Goal: Task Accomplishment & Management: Use online tool/utility

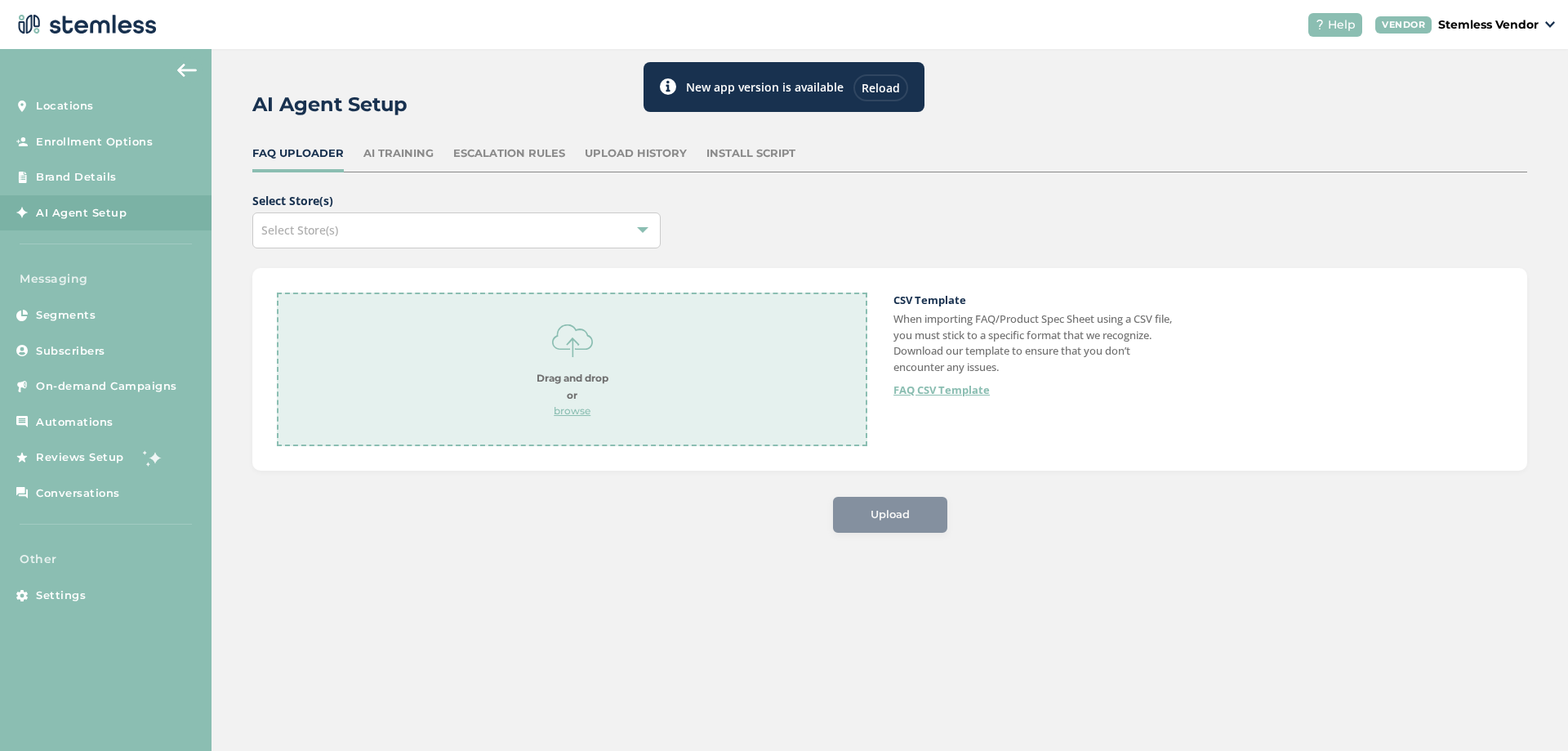
click at [876, 90] on div "Reload" at bounding box center [880, 88] width 54 height 27
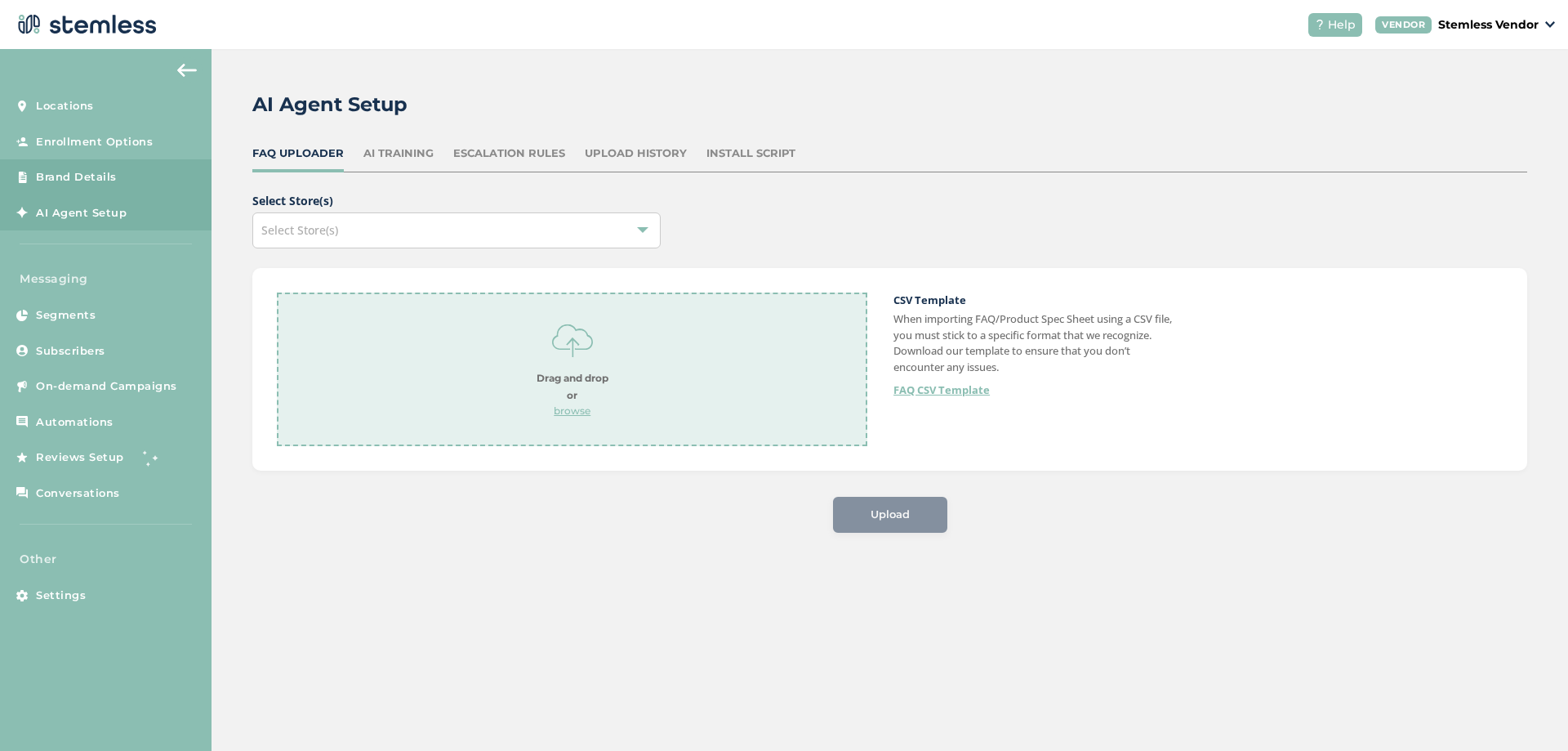
click at [93, 164] on link "Brand Details" at bounding box center [106, 176] width 211 height 36
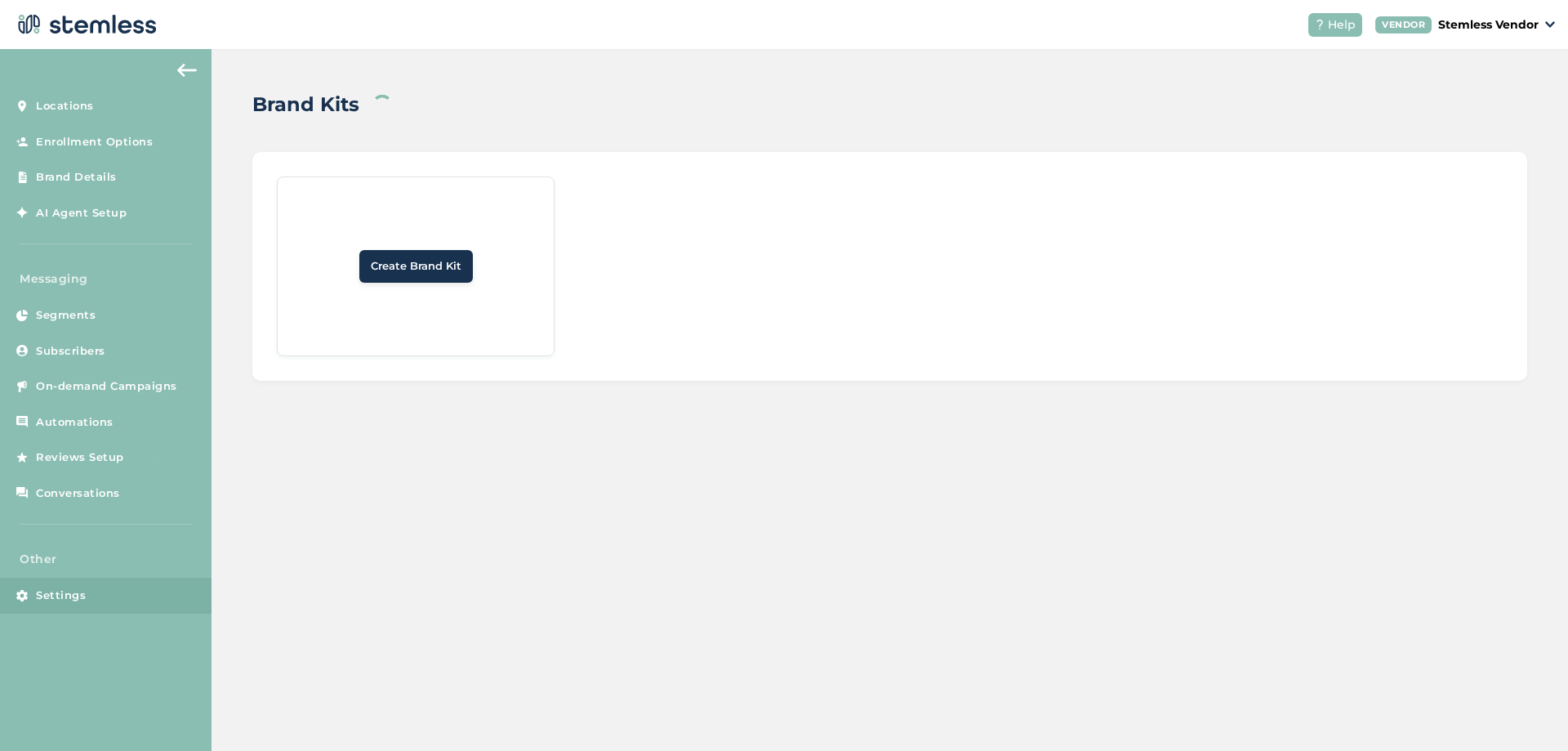
click at [68, 603] on span "Settings" at bounding box center [60, 595] width 49 height 16
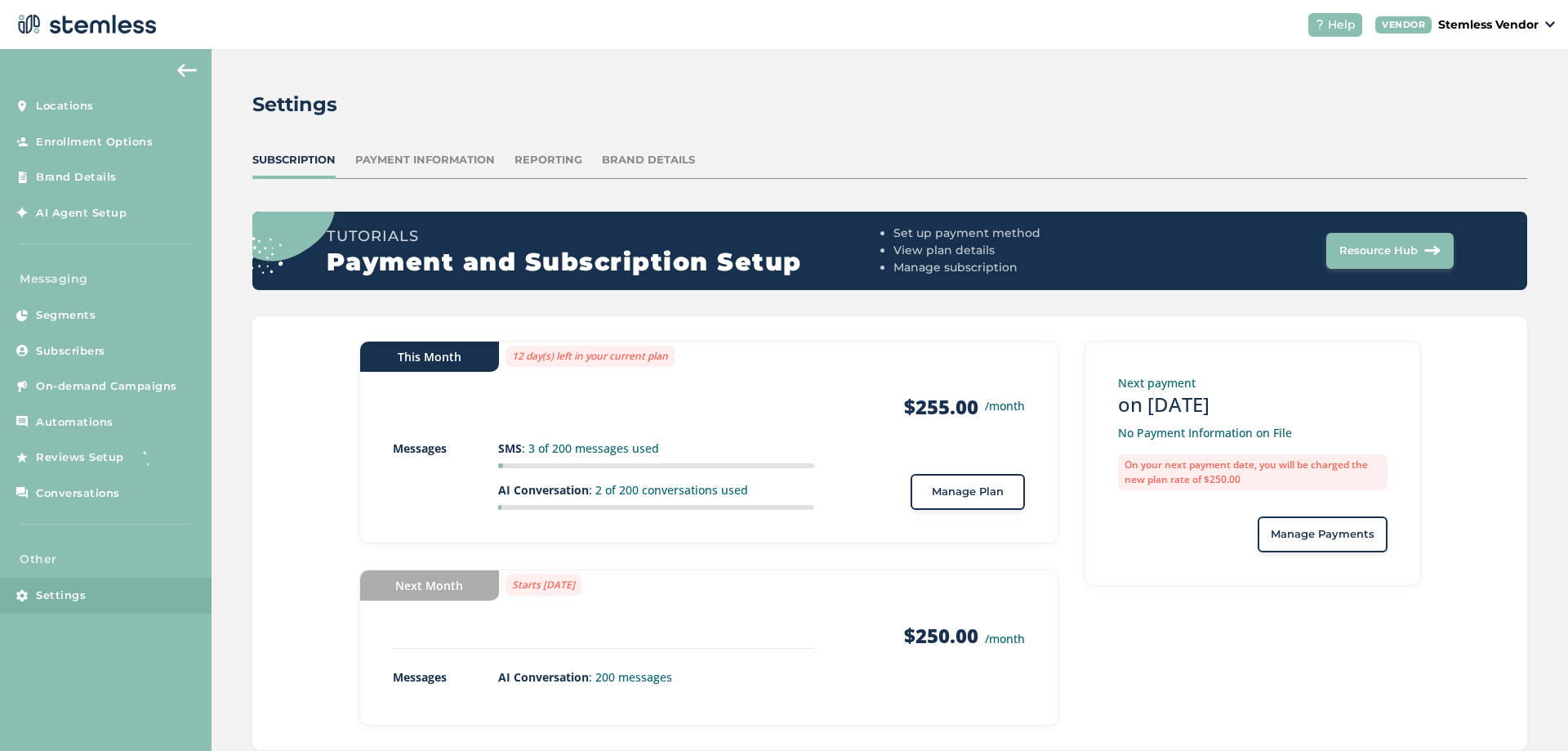
click at [643, 158] on div "Brand Details" at bounding box center [648, 160] width 93 height 16
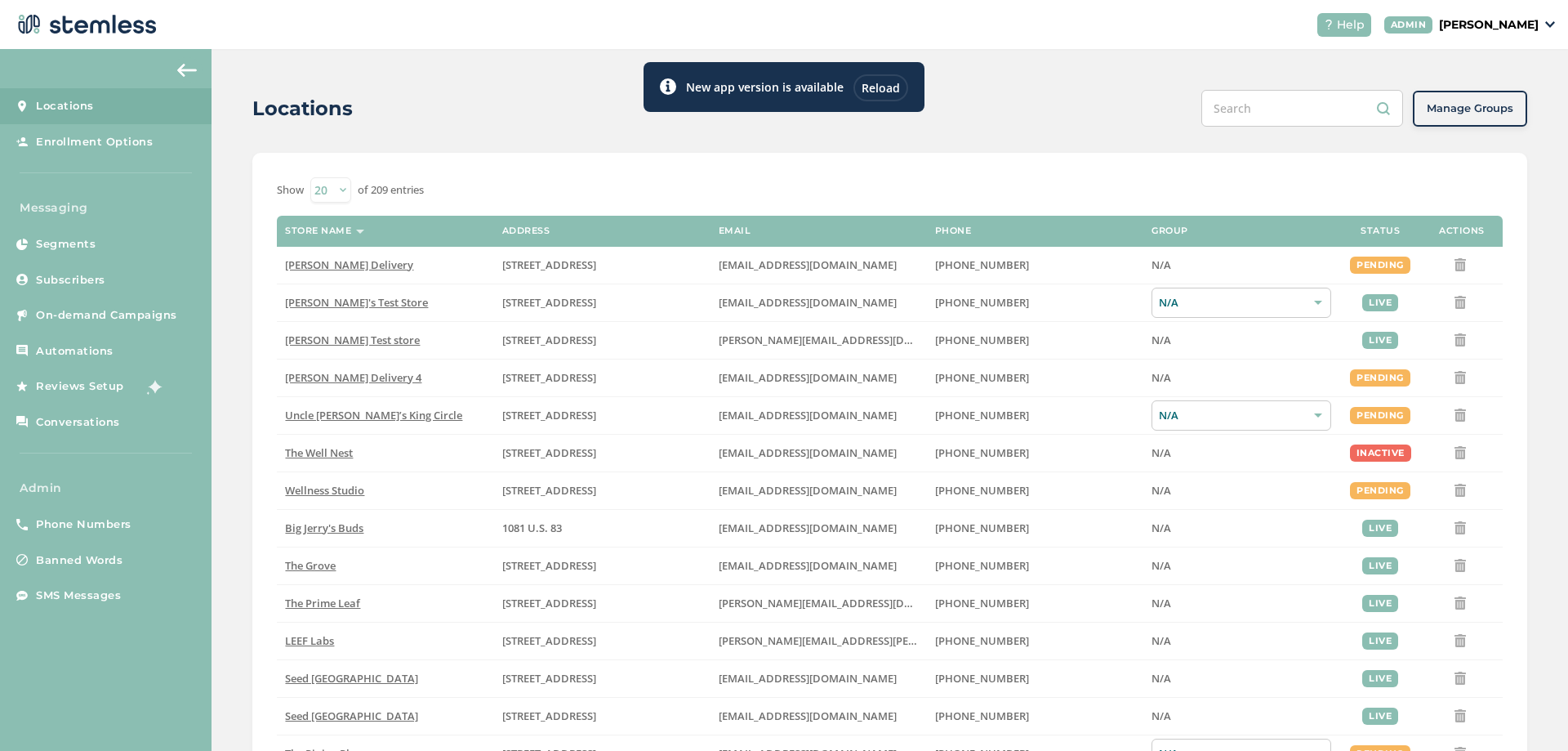
click at [1522, 28] on p "Joao Admin" at bounding box center [1489, 25] width 100 height 17
click at [1473, 118] on span "Impersonate" at bounding box center [1496, 117] width 80 height 16
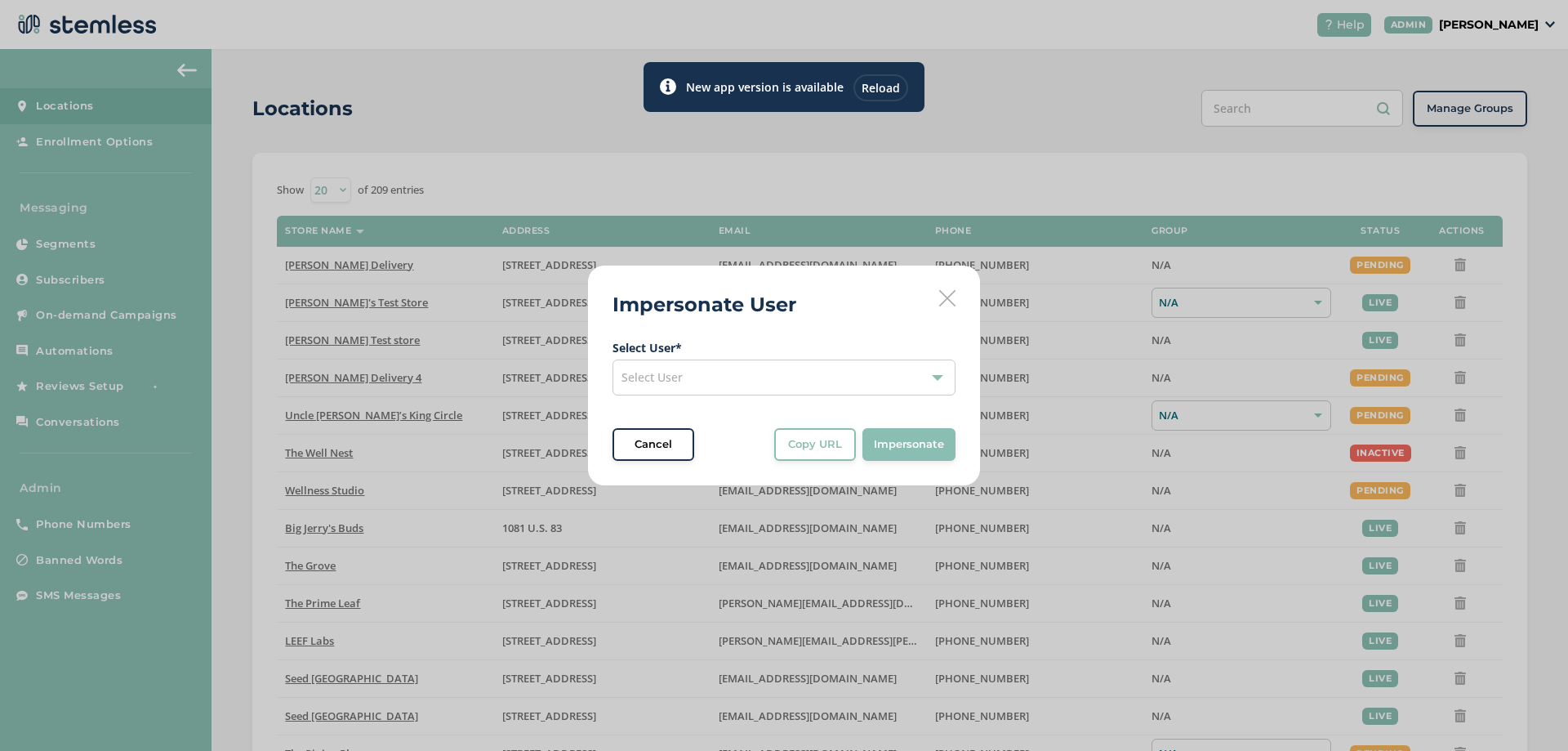
click at [877, 365] on div "Select User" at bounding box center [784, 377] width 343 height 36
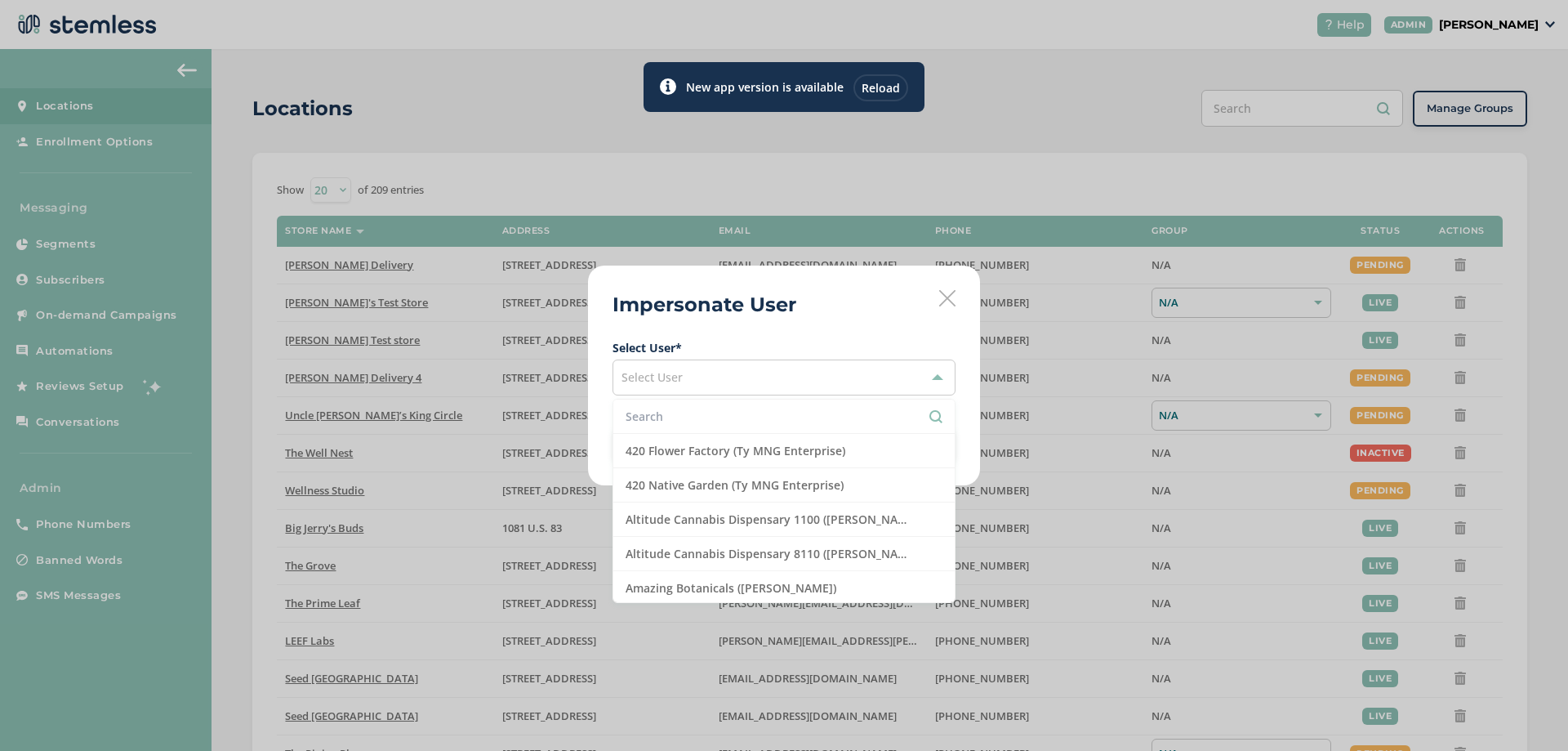
click at [703, 420] on input "text" at bounding box center [784, 417] width 317 height 17
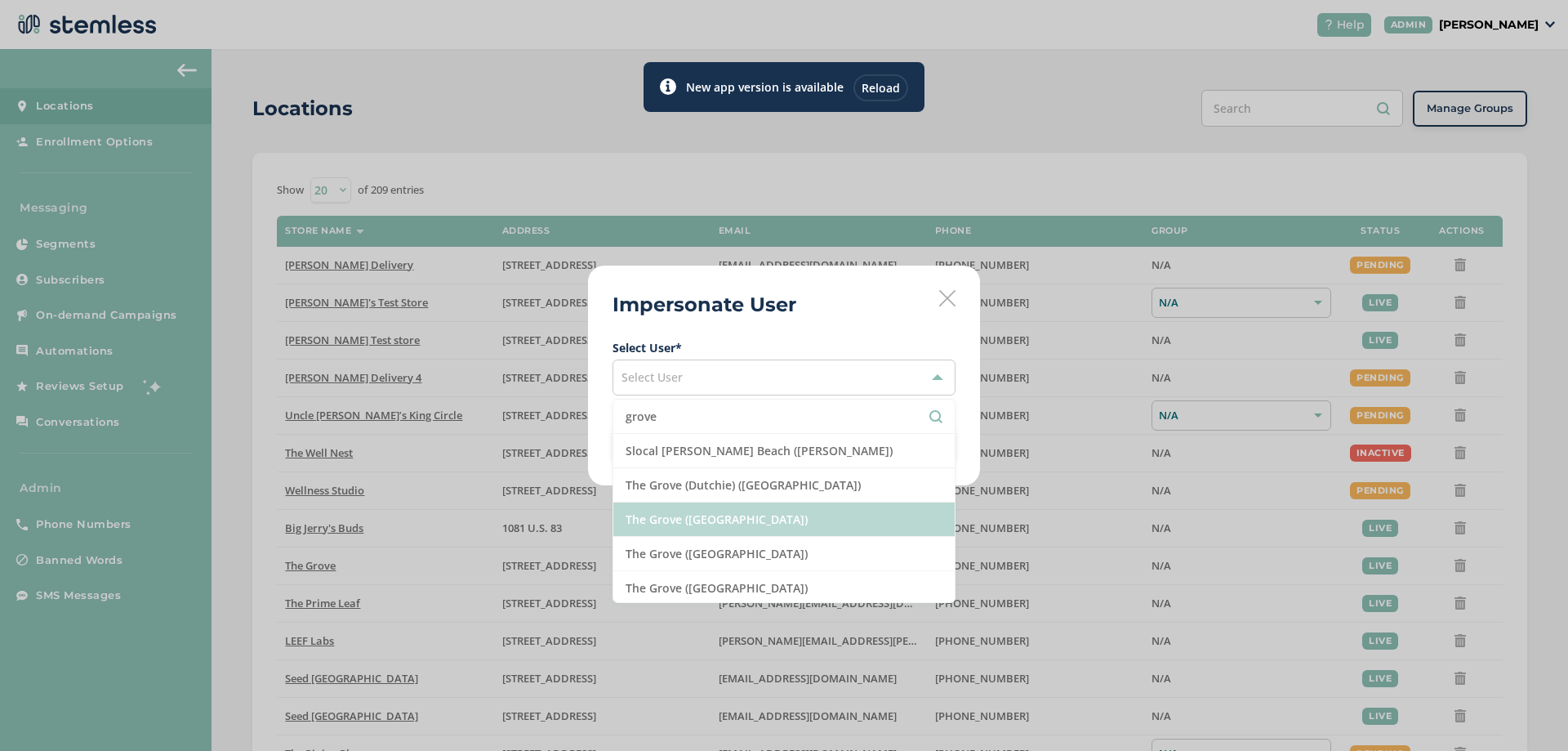
type input "grove"
click at [688, 520] on li "The Grove (The Grove)" at bounding box center [784, 519] width 341 height 34
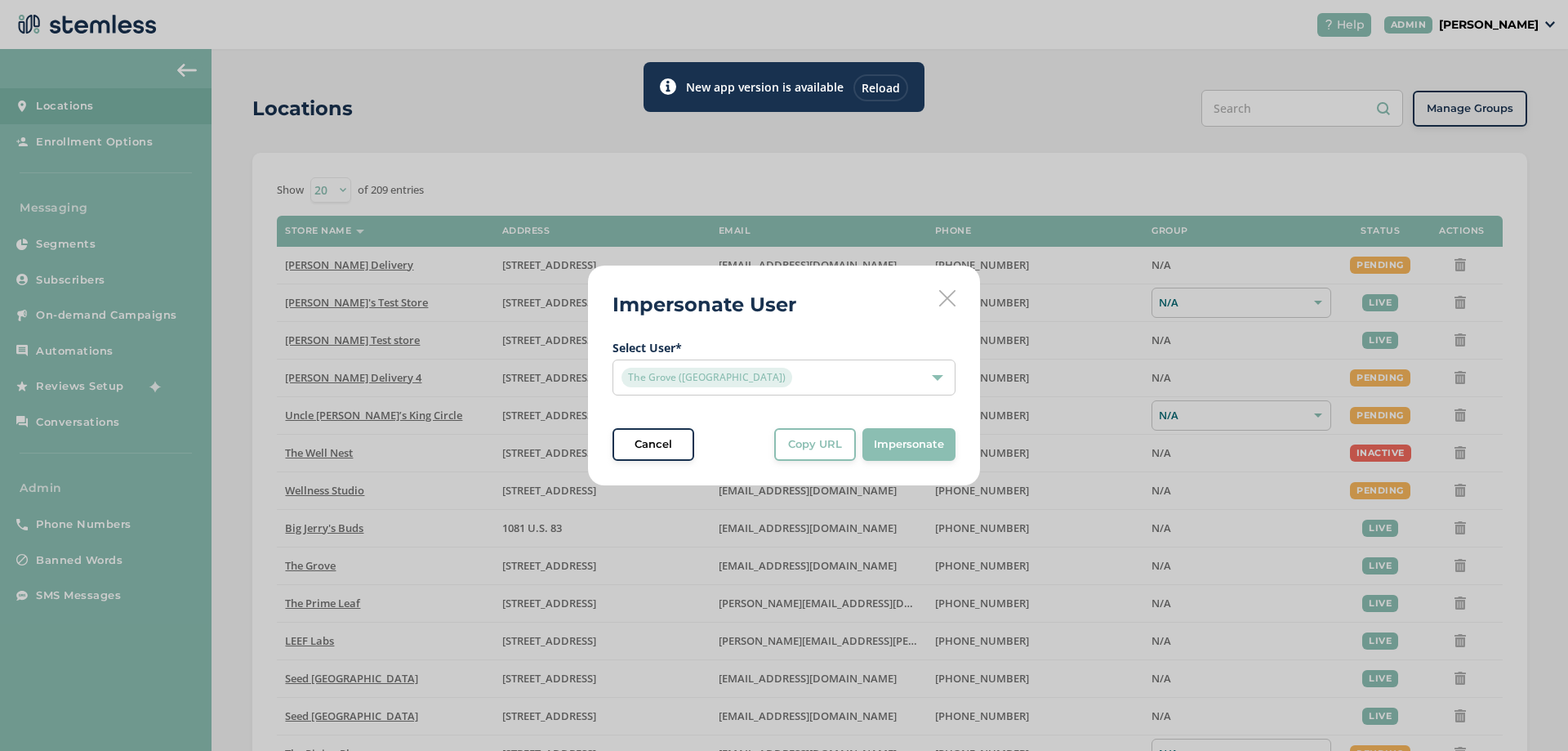
click at [816, 438] on span "Copy URL" at bounding box center [815, 444] width 54 height 16
